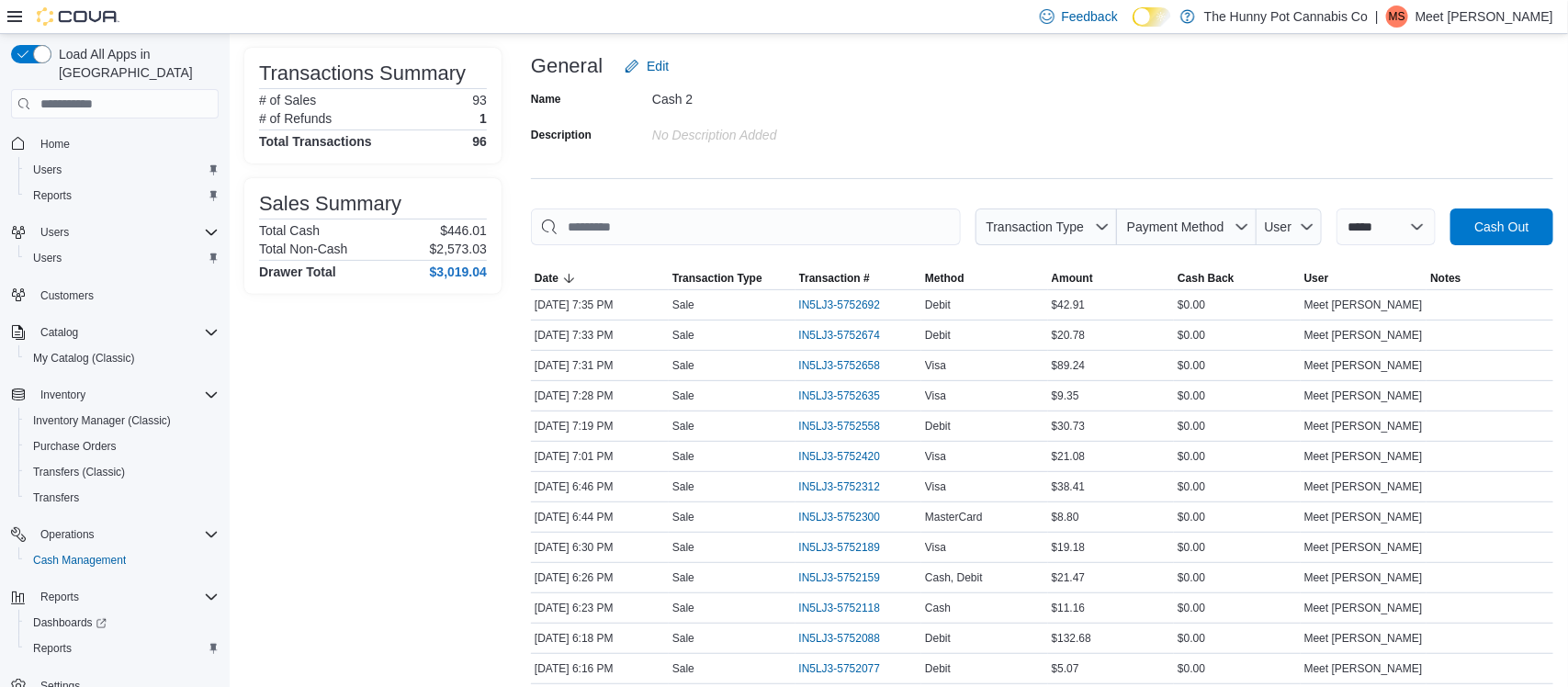
scroll to position [111, 0]
click at [869, 370] on span "IN5LJ3-5752658" at bounding box center [840, 364] width 82 height 15
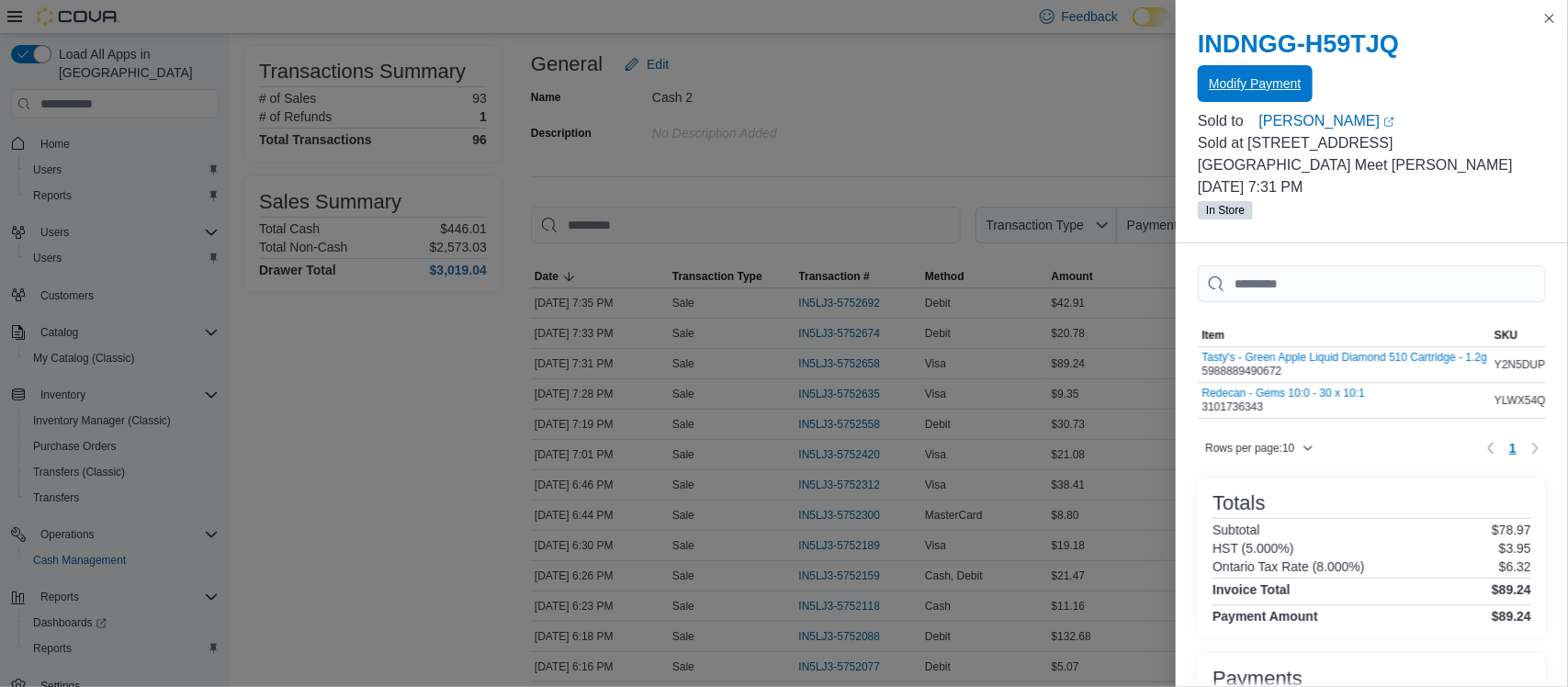
click at [1274, 94] on span "Modify Payment" at bounding box center [1255, 83] width 92 height 37
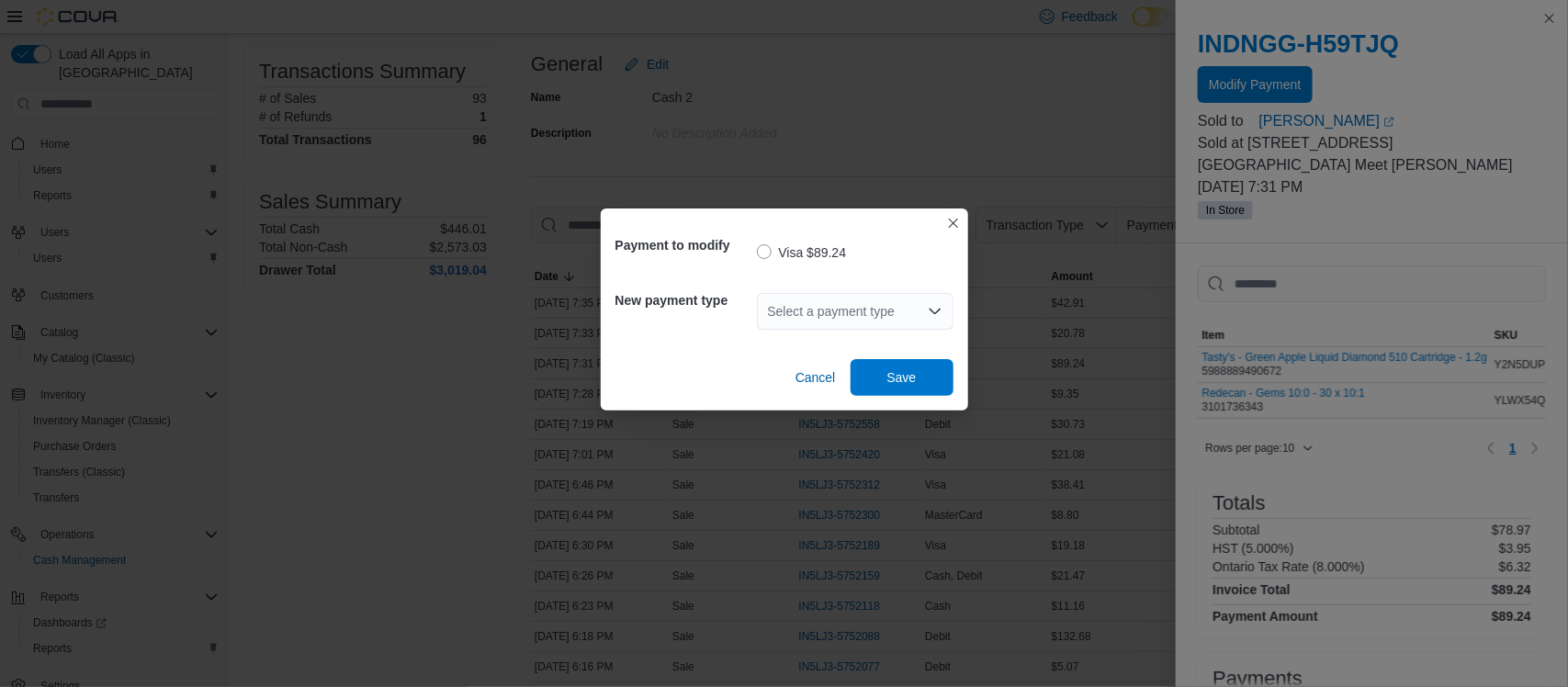
click at [872, 295] on div "Select a payment type" at bounding box center [855, 311] width 197 height 37
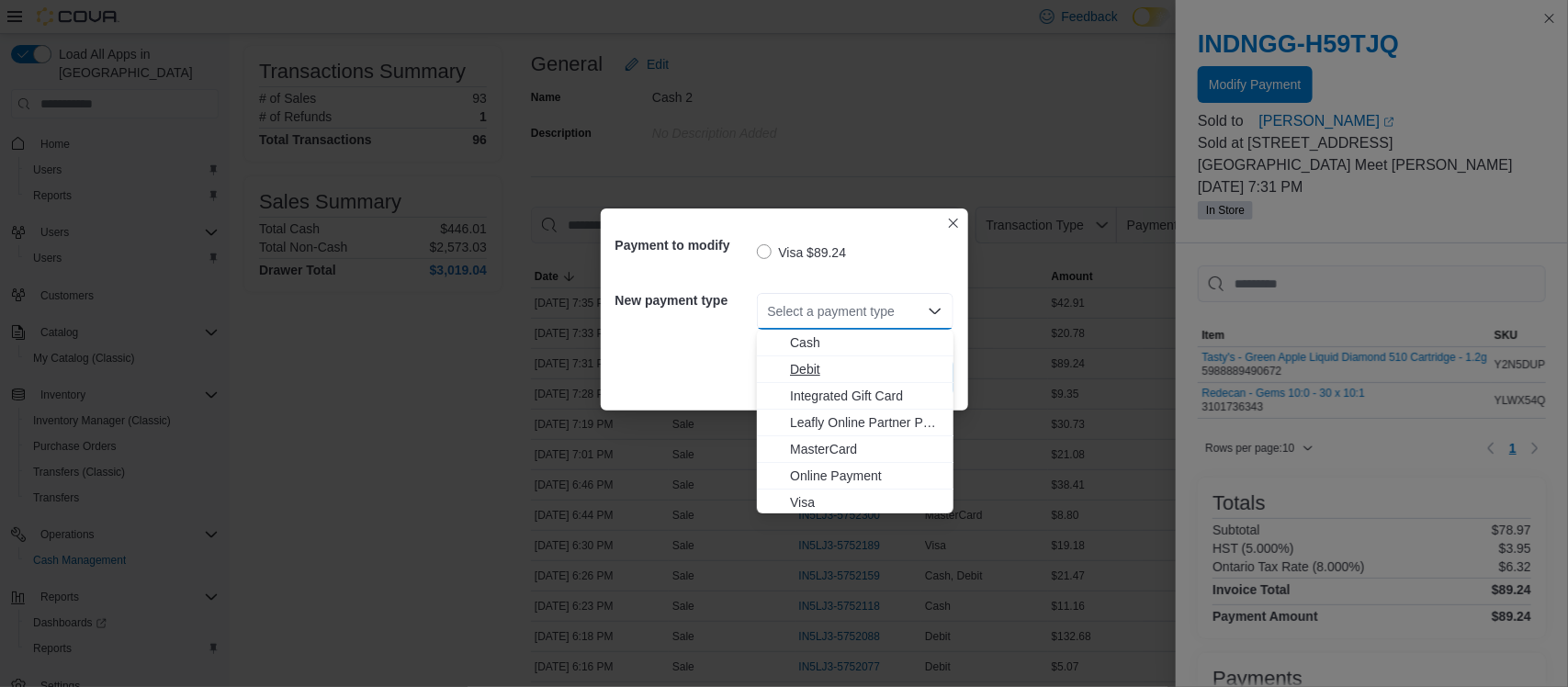
click at [839, 376] on span "Debit" at bounding box center [867, 369] width 152 height 19
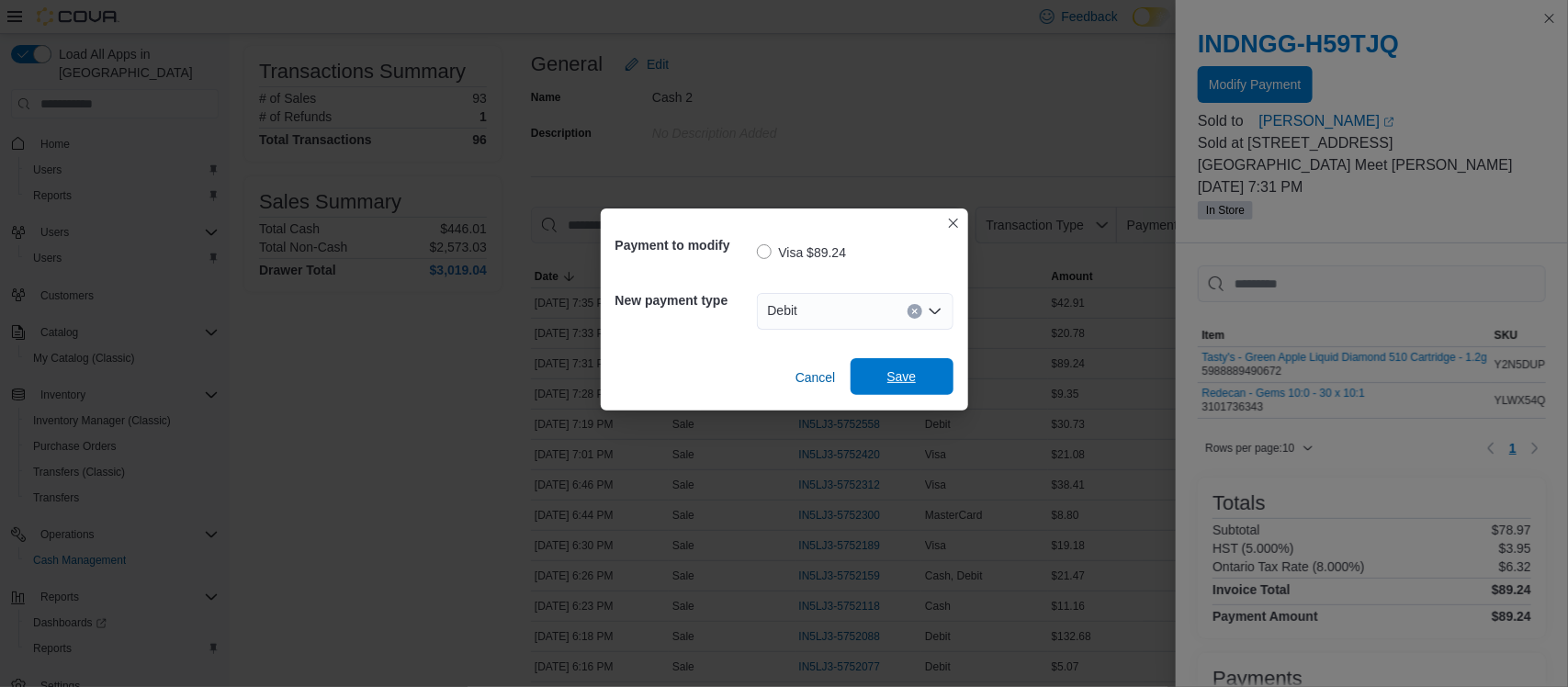
click at [884, 372] on span "Save" at bounding box center [902, 377] width 81 height 37
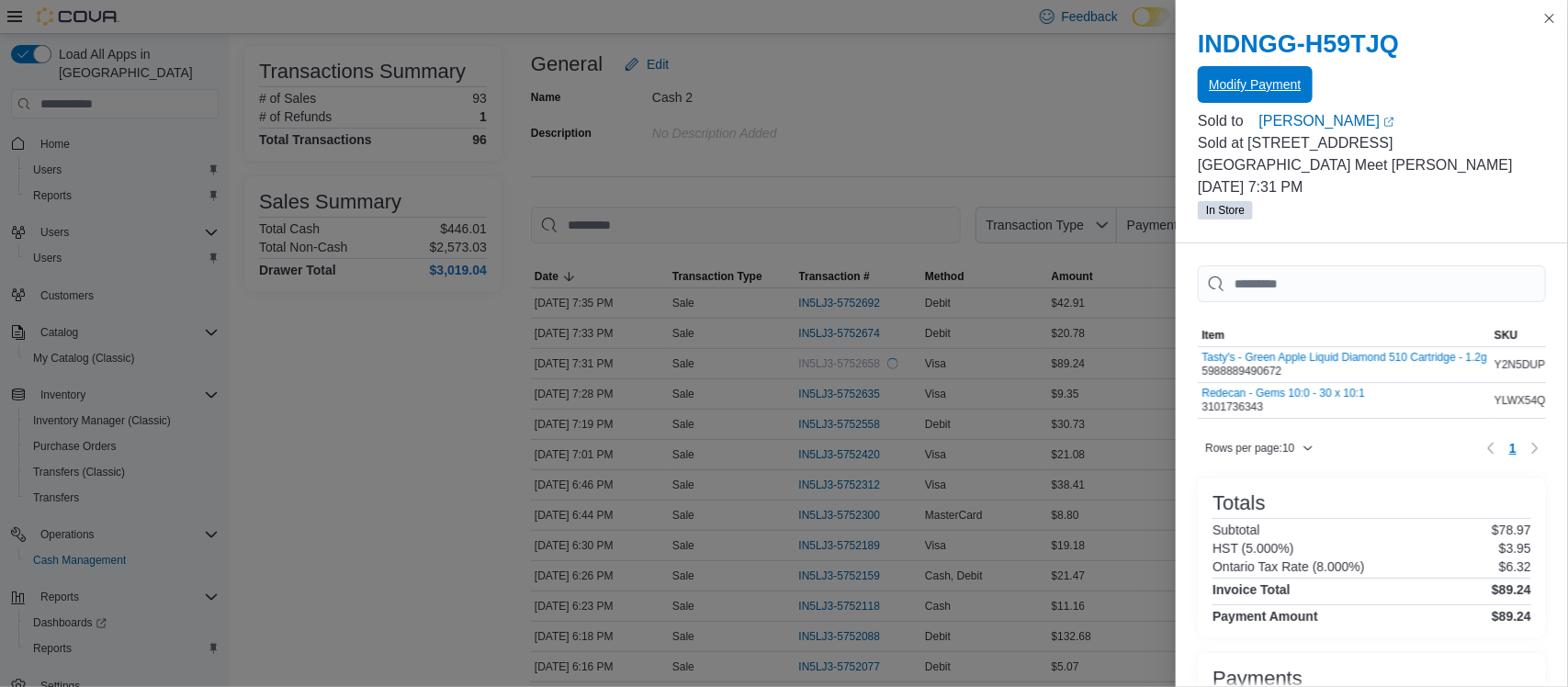
scroll to position [0, 0]
